Goal: Task Accomplishment & Management: Use online tool/utility

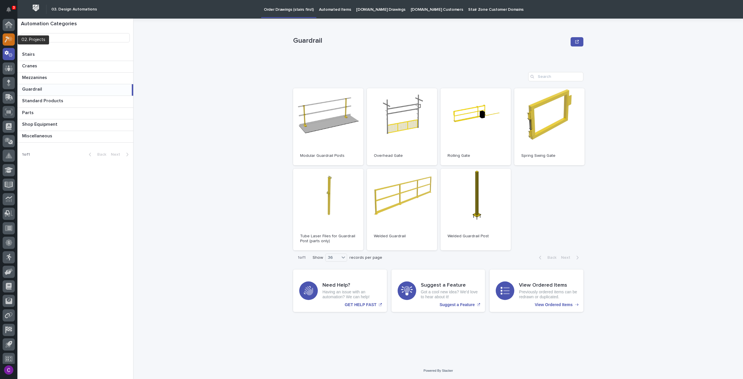
click at [12, 39] on icon at bounding box center [10, 39] width 5 height 6
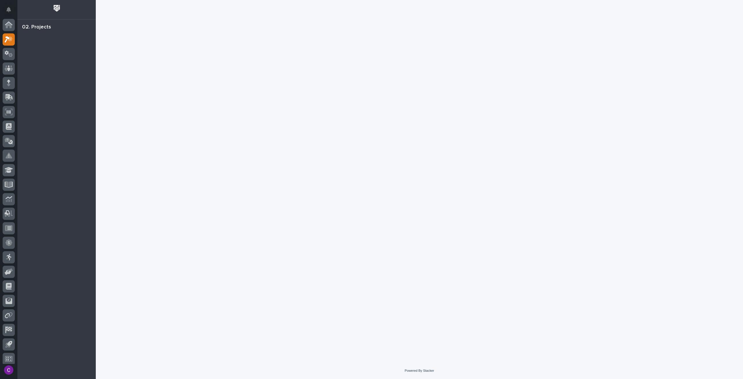
scroll to position [3, 0]
click at [10, 48] on icon at bounding box center [9, 50] width 8 height 7
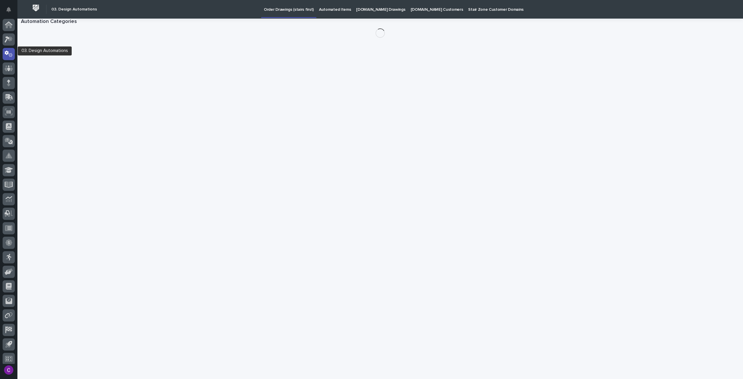
scroll to position [3, 0]
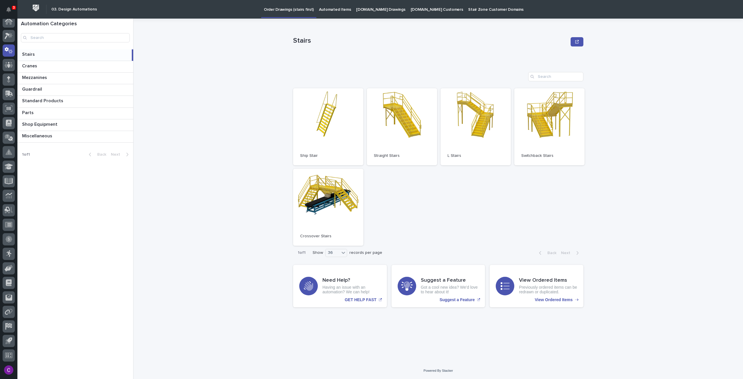
click at [371, 10] on p "[DOMAIN_NAME] Drawings" at bounding box center [380, 6] width 49 height 12
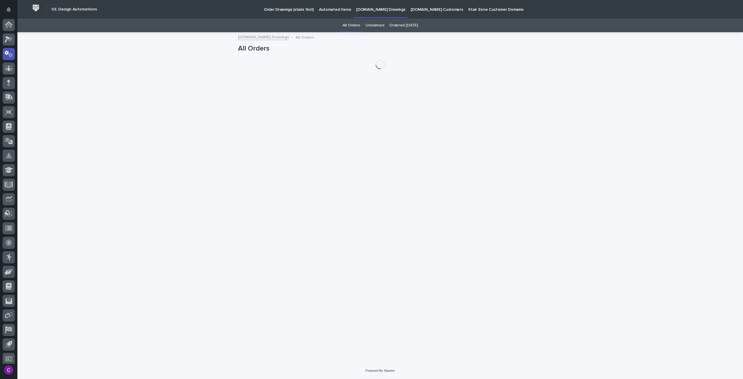
scroll to position [3, 0]
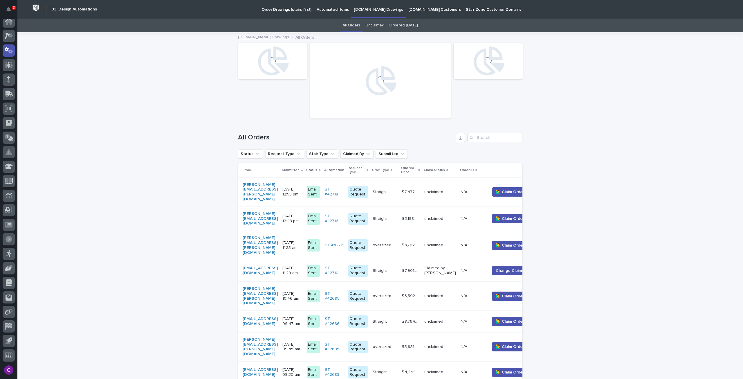
click at [333, 9] on p "Automated Items" at bounding box center [333, 6] width 32 height 12
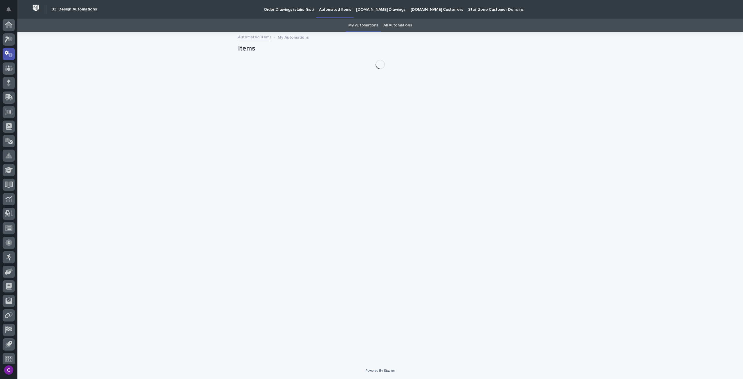
scroll to position [3, 0]
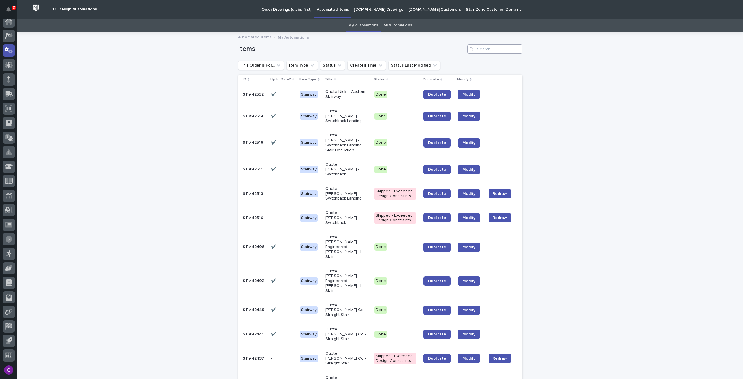
click at [494, 47] on input "Search" at bounding box center [494, 48] width 55 height 9
click at [391, 26] on link "All Automations" at bounding box center [397, 26] width 28 height 14
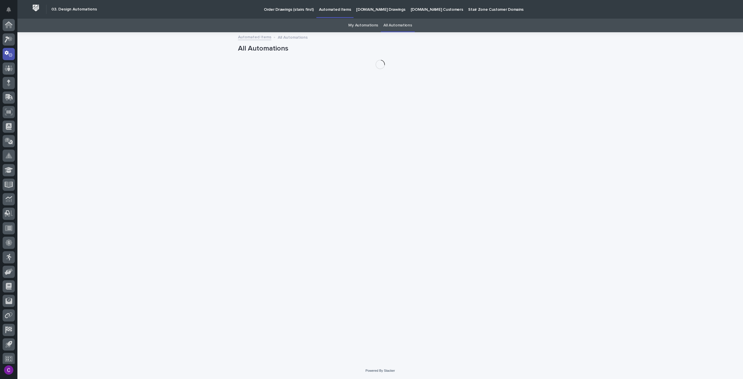
scroll to position [3, 0]
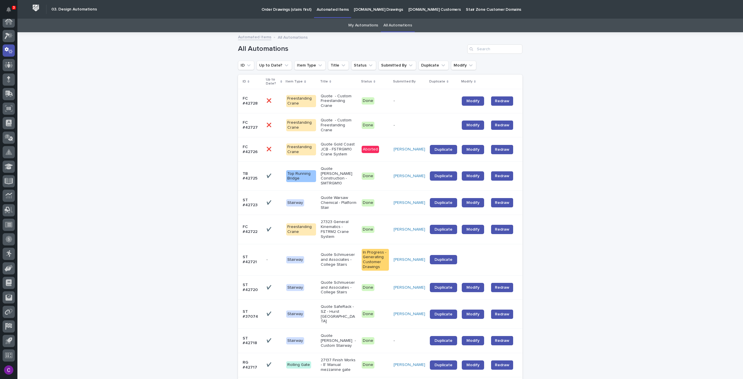
click at [395, 23] on link "All Automations" at bounding box center [397, 26] width 28 height 14
click at [393, 27] on link "All Automations" at bounding box center [397, 26] width 28 height 14
click at [506, 45] on input "Search" at bounding box center [494, 48] width 55 height 9
paste input "42249"
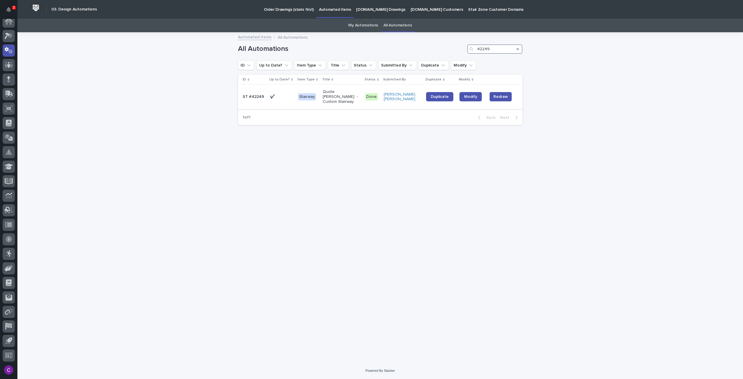
type input "42249"
click at [397, 100] on td "[PERSON_NAME] [PERSON_NAME]" at bounding box center [402, 97] width 42 height 24
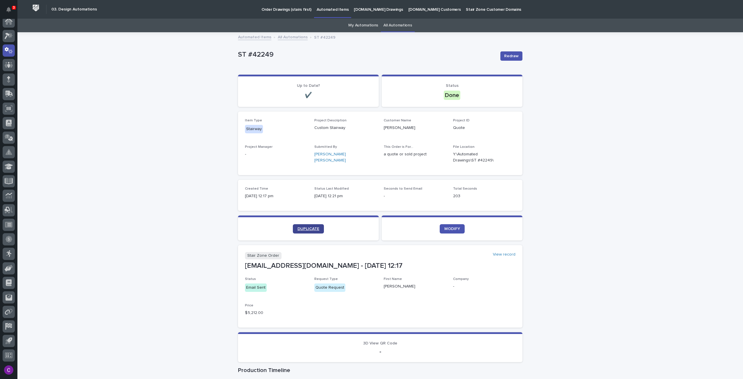
click at [307, 229] on span "DUPLICATE" at bounding box center [309, 229] width 22 height 4
click at [309, 228] on span "DUPLICATE" at bounding box center [309, 229] width 22 height 4
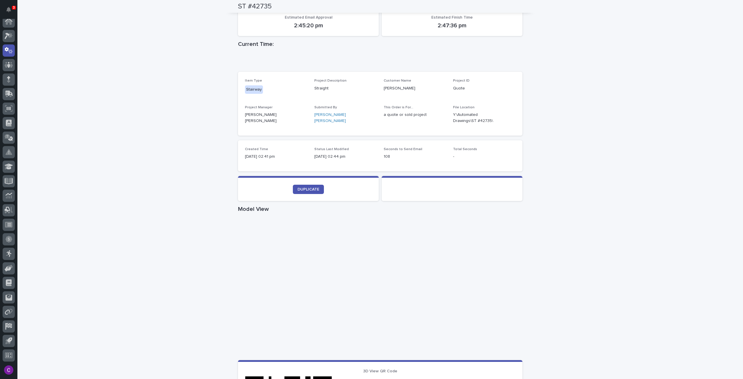
scroll to position [14, 0]
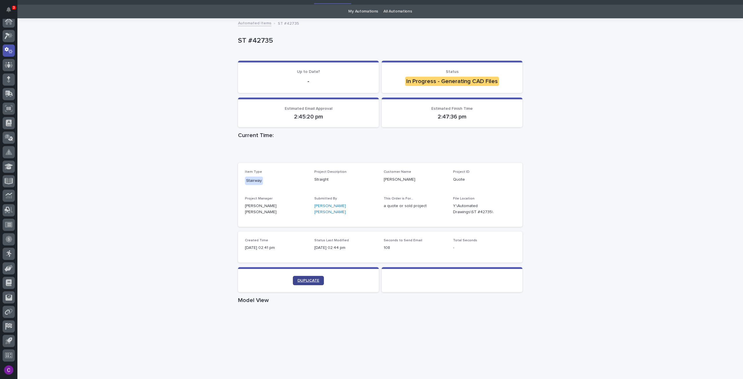
click at [308, 280] on span "DUPLICATE" at bounding box center [309, 280] width 22 height 4
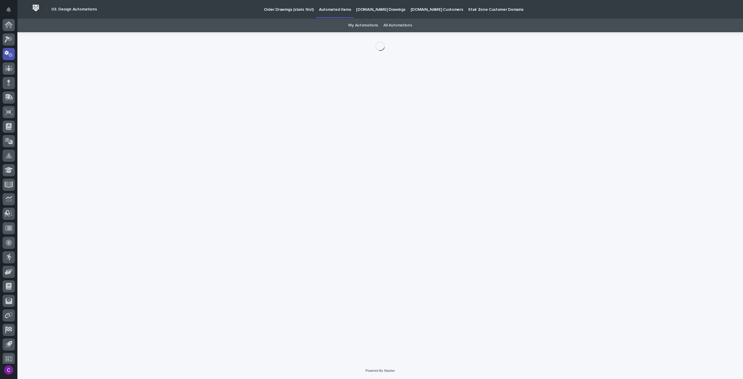
scroll to position [3, 0]
